Goal: Task Accomplishment & Management: Use online tool/utility

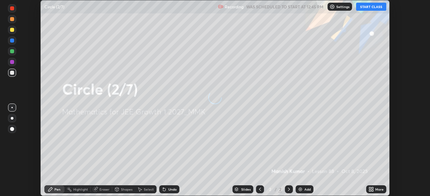
scroll to position [196, 430]
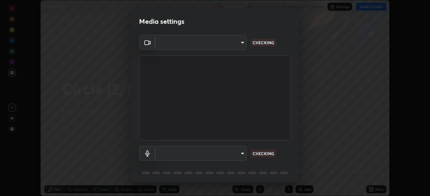
type input "ee1990ae139089087217aa4117f3cdd4c5cd383a3c846b78d8b237675fee2f3f"
click at [238, 42] on body "Erase all Circle (2/7) Recording WAS SCHEDULED TO START AT 12:45 PM Settings ST…" at bounding box center [215, 98] width 430 height 196
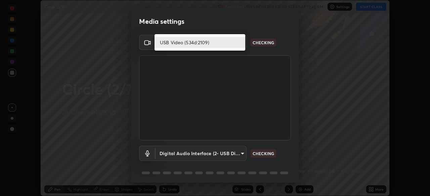
click at [224, 42] on li "USB Video (534d:2109)" at bounding box center [199, 42] width 91 height 11
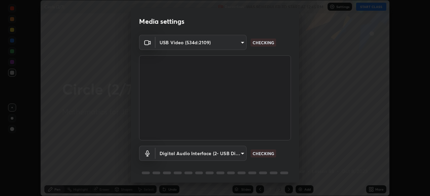
click at [232, 157] on body "Erase all Circle (2/7) Recording WAS SCHEDULED TO START AT 12:45 PM Settings ST…" at bounding box center [215, 98] width 430 height 196
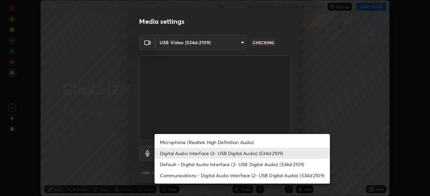
click at [230, 142] on li "Microphone (Realtek High Definition Audio)" at bounding box center [241, 142] width 175 height 11
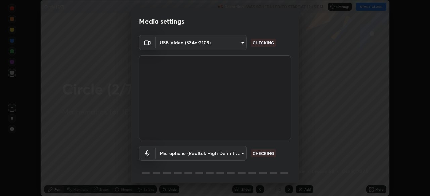
click at [233, 156] on body "Erase all Circle (2/7) Recording WAS SCHEDULED TO START AT 12:45 PM Settings ST…" at bounding box center [215, 98] width 430 height 196
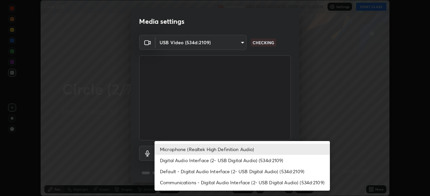
click at [224, 160] on li "Digital Audio Interface (2- USB Digital Audio) (534d:2109)" at bounding box center [241, 160] width 175 height 11
type input "f1f87336b5659162b7e0f26978becaf85209cb2a2448c75cf2a6055f99bcd44d"
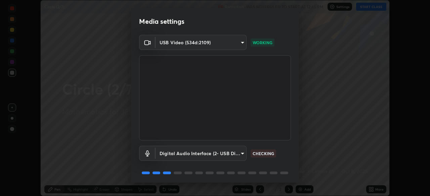
scroll to position [24, 0]
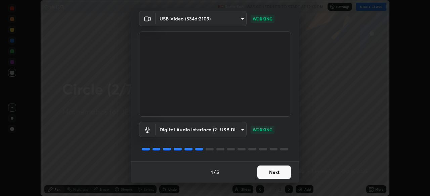
click at [278, 173] on button "Next" at bounding box center [274, 172] width 34 height 13
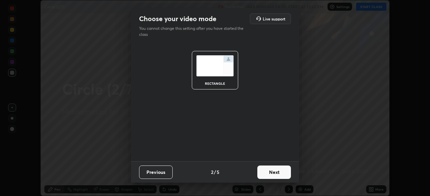
click at [284, 177] on button "Next" at bounding box center [274, 172] width 34 height 13
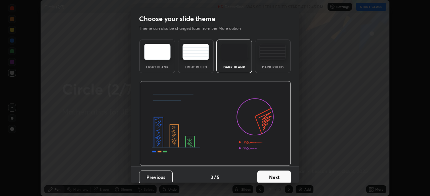
click at [282, 179] on button "Next" at bounding box center [274, 177] width 34 height 13
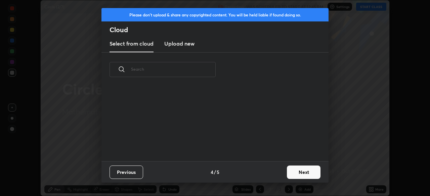
click at [302, 171] on button "Next" at bounding box center [304, 172] width 34 height 13
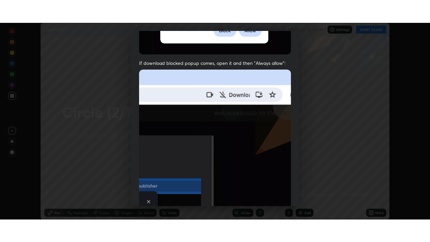
scroll to position [161, 0]
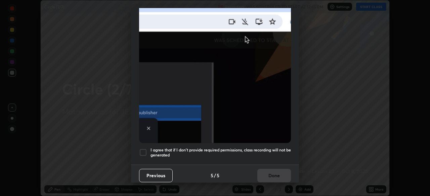
click at [144, 149] on div at bounding box center [143, 153] width 8 height 8
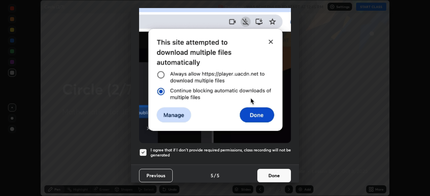
click at [270, 173] on button "Done" at bounding box center [274, 175] width 34 height 13
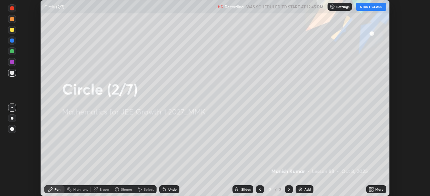
click at [371, 8] on button "START CLASS" at bounding box center [371, 7] width 30 height 8
click at [371, 187] on div "More" at bounding box center [376, 190] width 20 height 8
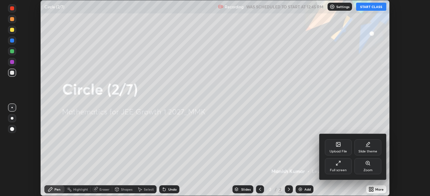
click at [339, 165] on icon at bounding box center [338, 163] width 5 height 5
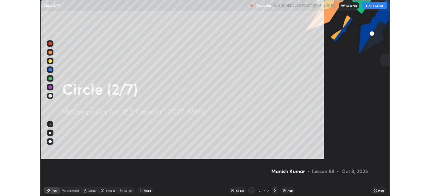
scroll to position [242, 430]
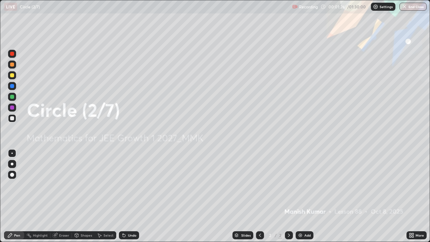
click at [305, 196] on div "Add" at bounding box center [305, 235] width 18 height 8
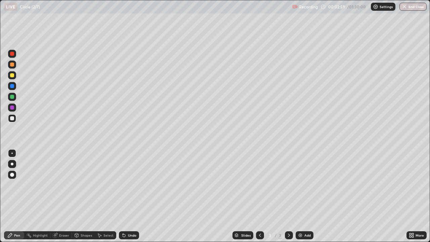
click at [13, 76] on div at bounding box center [12, 75] width 4 height 4
click at [9, 97] on div at bounding box center [12, 97] width 8 height 8
click at [59, 196] on div "Eraser" at bounding box center [64, 234] width 10 height 3
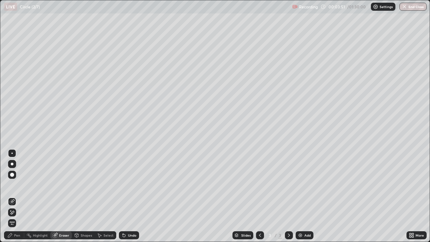
click at [85, 196] on div "Shapes" at bounding box center [86, 234] width 11 height 3
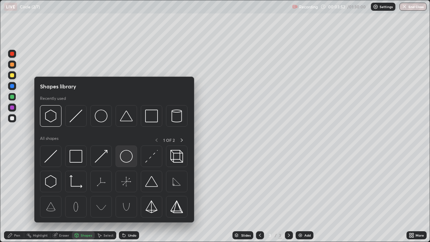
click at [124, 163] on img at bounding box center [126, 156] width 13 height 13
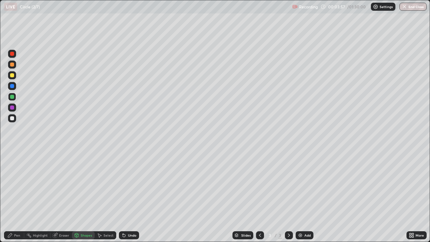
click at [16, 196] on div "Pen" at bounding box center [14, 235] width 20 height 8
click at [15, 77] on div at bounding box center [12, 75] width 8 height 8
click at [81, 196] on div "Shapes" at bounding box center [86, 234] width 11 height 3
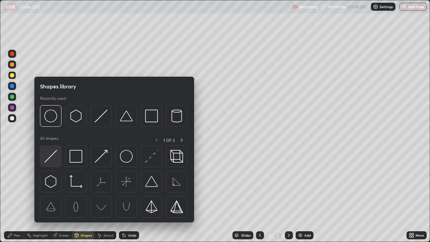
click at [54, 154] on img at bounding box center [50, 156] width 13 height 13
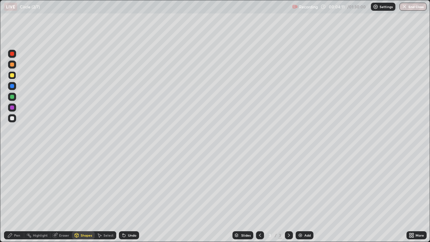
click at [17, 196] on div "Pen" at bounding box center [17, 234] width 6 height 3
click at [12, 97] on div at bounding box center [12, 97] width 4 height 4
click at [84, 196] on div "Shapes" at bounding box center [86, 234] width 11 height 3
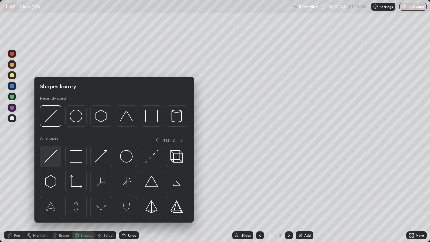
click at [54, 157] on img at bounding box center [50, 156] width 13 height 13
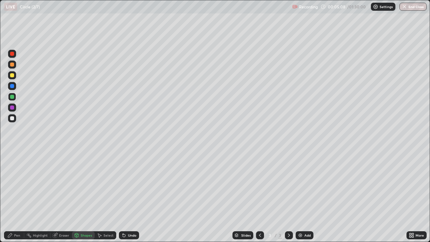
click at [19, 196] on div "Pen" at bounding box center [17, 234] width 6 height 3
click at [11, 76] on div at bounding box center [12, 75] width 4 height 4
click at [64, 196] on div "Eraser" at bounding box center [64, 234] width 10 height 3
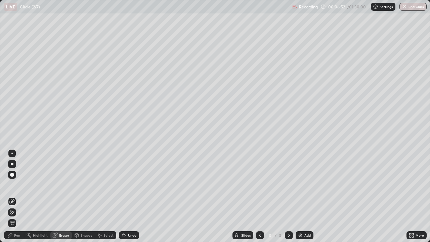
click at [17, 196] on div "Pen" at bounding box center [17, 234] width 6 height 3
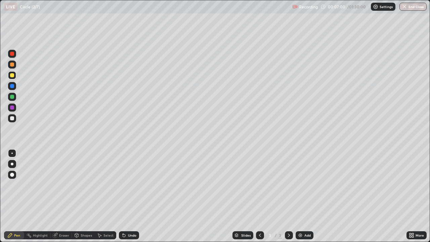
click at [13, 106] on div at bounding box center [12, 107] width 4 height 4
click at [302, 196] on img at bounding box center [300, 234] width 5 height 5
click at [12, 97] on div at bounding box center [12, 97] width 4 height 4
click at [107, 196] on div "Select" at bounding box center [108, 234] width 10 height 3
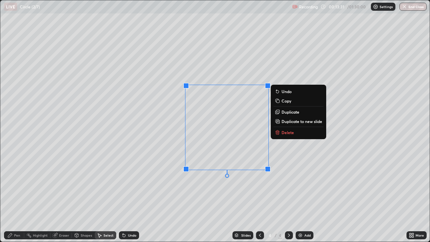
click at [284, 130] on p "Delete" at bounding box center [287, 132] width 12 height 5
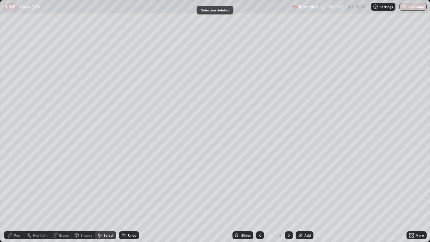
click at [15, 196] on div "Pen" at bounding box center [17, 234] width 6 height 3
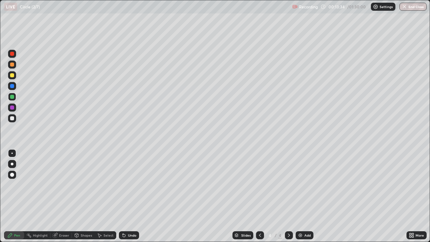
click at [80, 196] on div "Shapes" at bounding box center [83, 235] width 23 height 8
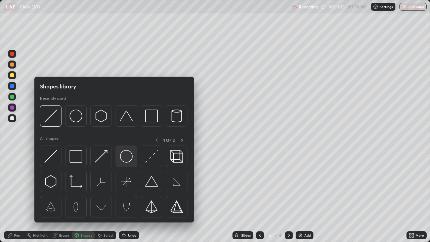
click at [130, 158] on img at bounding box center [126, 156] width 13 height 13
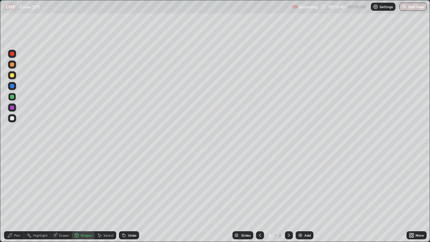
click at [16, 196] on div "Pen" at bounding box center [14, 235] width 20 height 8
click at [87, 196] on div "Shapes" at bounding box center [86, 234] width 11 height 3
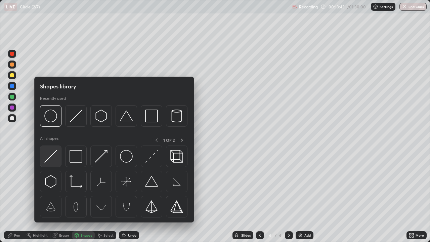
click at [50, 159] on img at bounding box center [50, 156] width 13 height 13
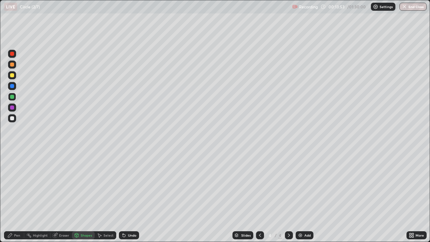
click at [16, 196] on div "Pen" at bounding box center [17, 234] width 6 height 3
click at [13, 75] on div at bounding box center [12, 75] width 4 height 4
click at [304, 196] on div "Add" at bounding box center [307, 234] width 6 height 3
click at [83, 196] on div "Shapes" at bounding box center [86, 234] width 11 height 3
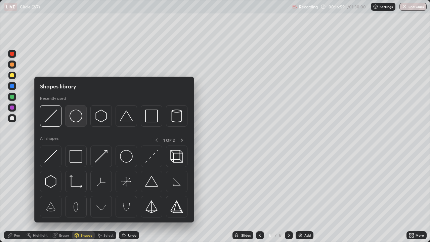
click at [78, 122] on img at bounding box center [76, 115] width 13 height 13
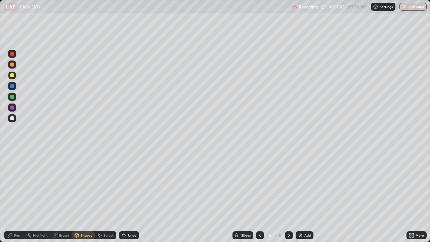
click at [63, 196] on div "Eraser" at bounding box center [64, 234] width 10 height 3
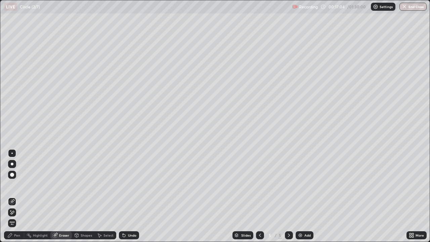
click at [80, 196] on div "Shapes" at bounding box center [83, 235] width 23 height 8
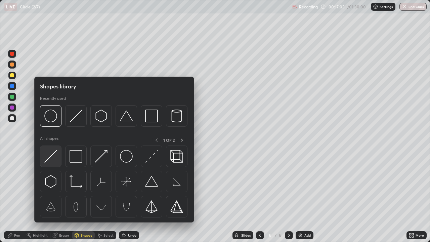
click at [54, 152] on img at bounding box center [50, 156] width 13 height 13
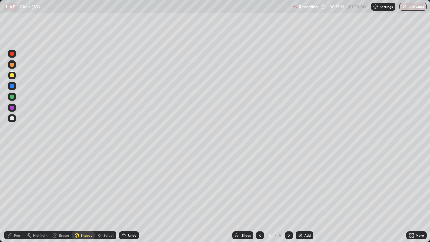
click at [14, 196] on div "Pen" at bounding box center [17, 234] width 6 height 3
click at [83, 196] on div "Shapes" at bounding box center [86, 234] width 11 height 3
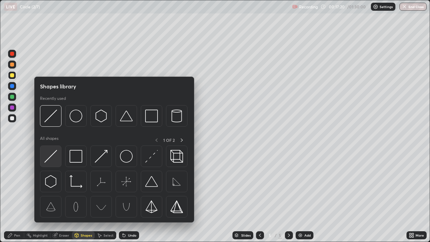
click at [49, 156] on img at bounding box center [50, 156] width 13 height 13
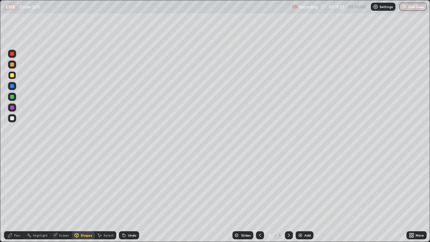
click at [14, 196] on div "Pen" at bounding box center [17, 234] width 6 height 3
click at [259, 196] on icon at bounding box center [259, 234] width 5 height 5
click at [289, 196] on icon at bounding box center [288, 234] width 5 height 5
click at [301, 196] on img at bounding box center [300, 234] width 5 height 5
click at [306, 196] on div "Add" at bounding box center [305, 235] width 18 height 8
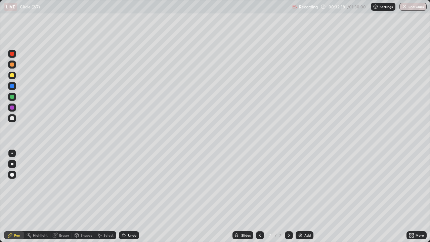
click at [304, 196] on div "Add" at bounding box center [307, 234] width 6 height 3
click at [107, 196] on div "Select" at bounding box center [108, 234] width 10 height 3
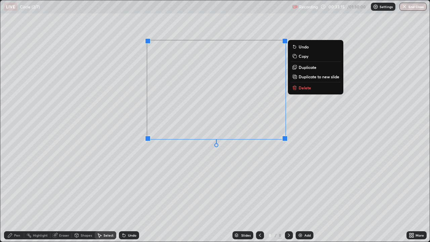
click at [309, 88] on p "Delete" at bounding box center [305, 87] width 12 height 5
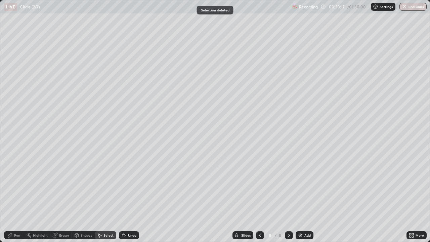
click at [17, 196] on div "Pen" at bounding box center [17, 234] width 6 height 3
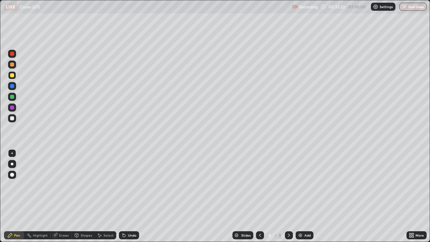
click at [15, 110] on div at bounding box center [12, 107] width 8 height 8
click at [304, 196] on div "Add" at bounding box center [307, 234] width 6 height 3
click at [307, 196] on div "Add" at bounding box center [307, 234] width 6 height 3
click at [82, 196] on div "Shapes" at bounding box center [86, 234] width 11 height 3
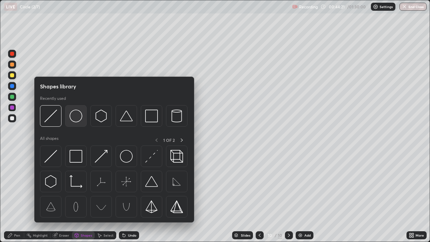
click at [78, 119] on img at bounding box center [76, 115] width 13 height 13
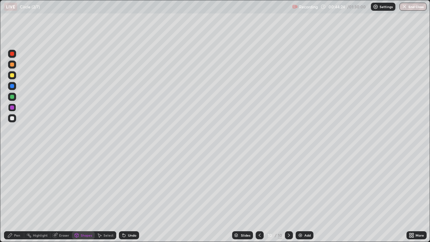
click at [16, 196] on div "Pen" at bounding box center [17, 234] width 6 height 3
click at [12, 118] on div at bounding box center [12, 118] width 4 height 4
click at [14, 97] on div at bounding box center [12, 97] width 8 height 8
click at [301, 196] on img at bounding box center [300, 234] width 5 height 5
click at [13, 76] on div at bounding box center [12, 75] width 4 height 4
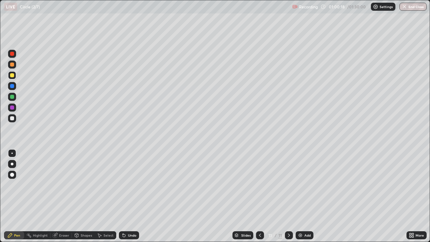
click at [412, 196] on icon at bounding box center [413, 234] width 2 height 2
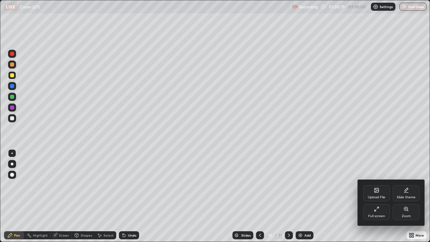
click at [377, 196] on div "Full screen" at bounding box center [376, 212] width 27 height 16
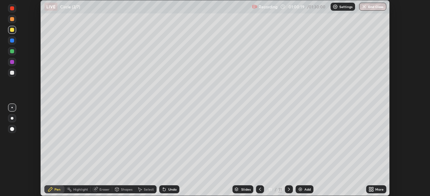
scroll to position [33388, 33154]
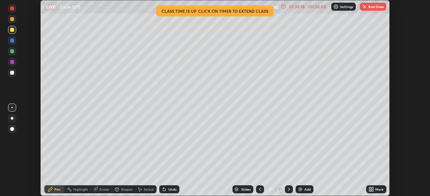
click at [370, 5] on button "End Class" at bounding box center [373, 7] width 27 height 8
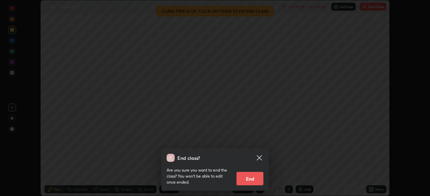
click at [253, 182] on button "End" at bounding box center [249, 178] width 27 height 13
